Goal: Communication & Community: Answer question/provide support

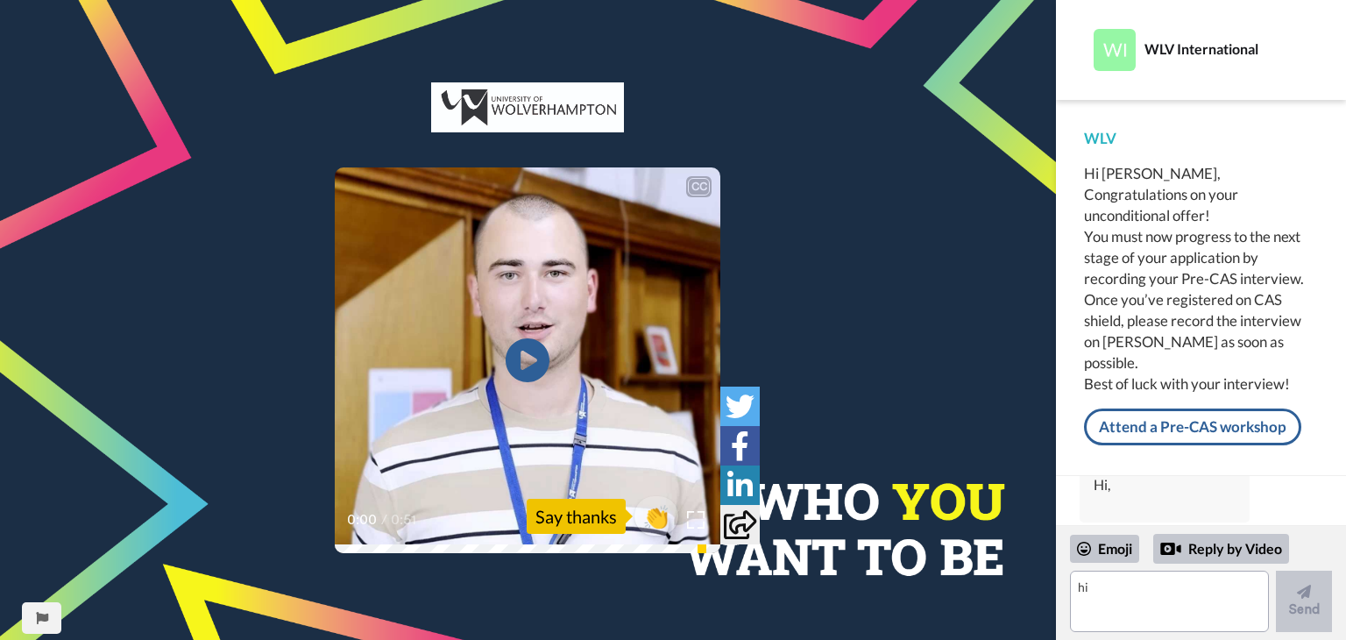
scroll to position [2304, 0]
click at [521, 351] on icon "Play/Pause" at bounding box center [528, 360] width 46 height 83
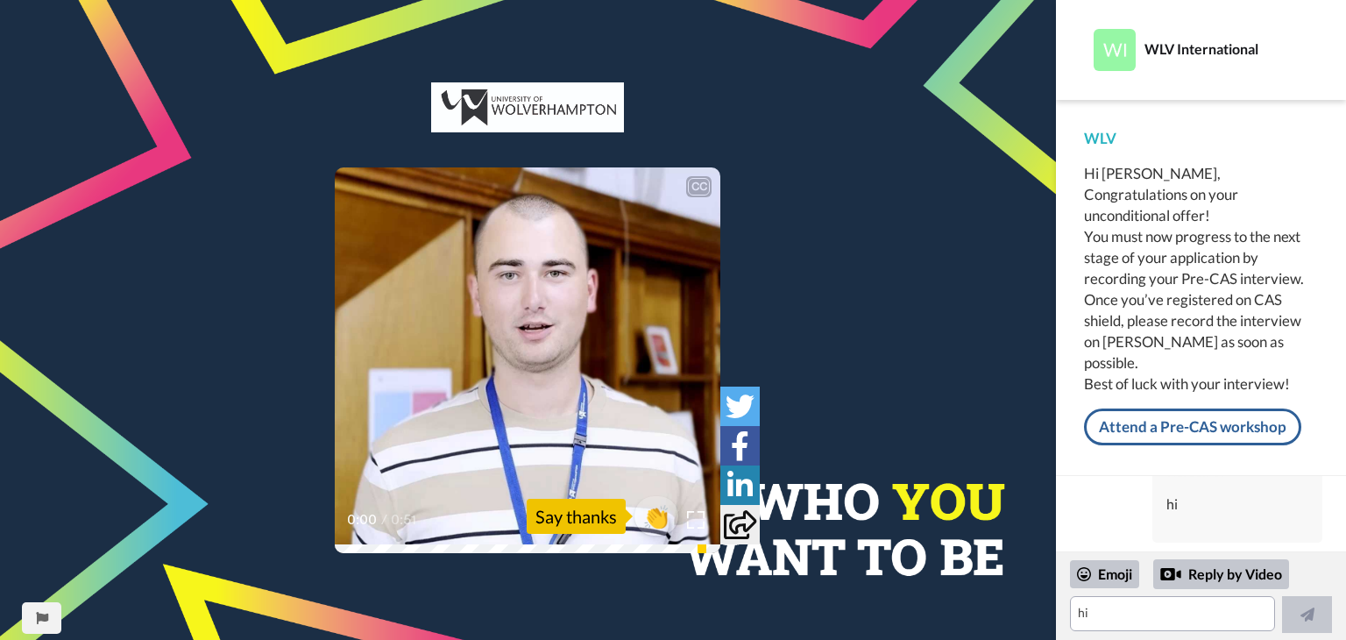
scroll to position [2278, 0]
click at [536, 363] on icon at bounding box center [528, 360] width 46 height 46
click at [1106, 617] on textarea "hi" at bounding box center [1172, 613] width 205 height 35
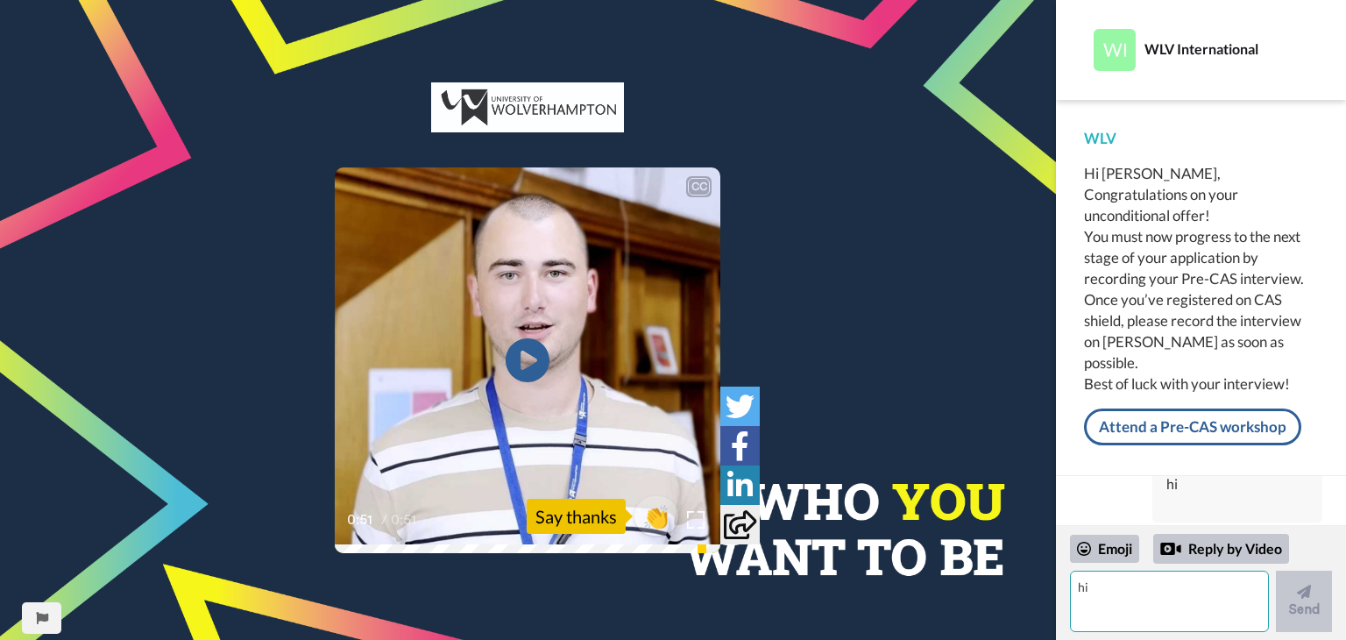
scroll to position [2304, 0]
type textarea "please do a hurry"
